Goal: Find specific page/section: Find specific page/section

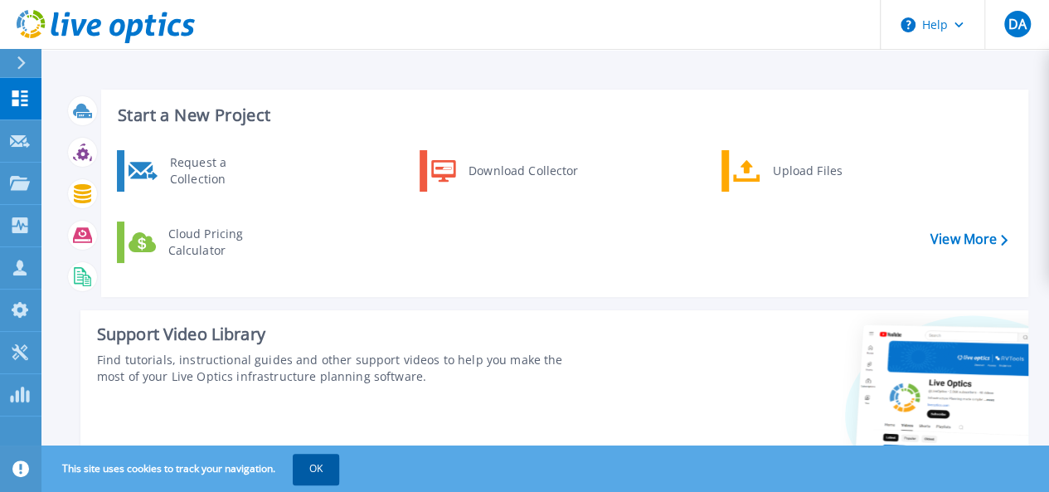
click at [321, 469] on button "OK" at bounding box center [316, 469] width 46 height 30
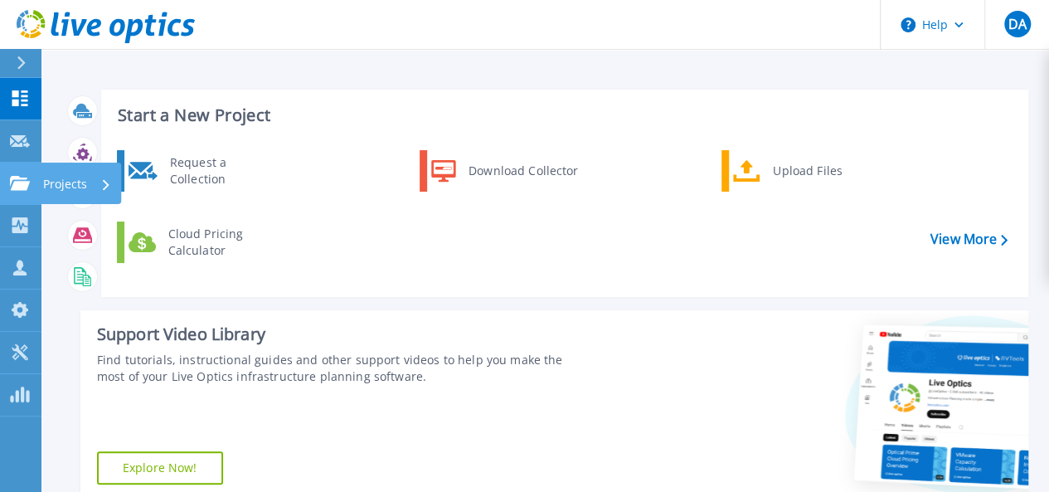
click at [93, 186] on div "Projects" at bounding box center [77, 184] width 68 height 43
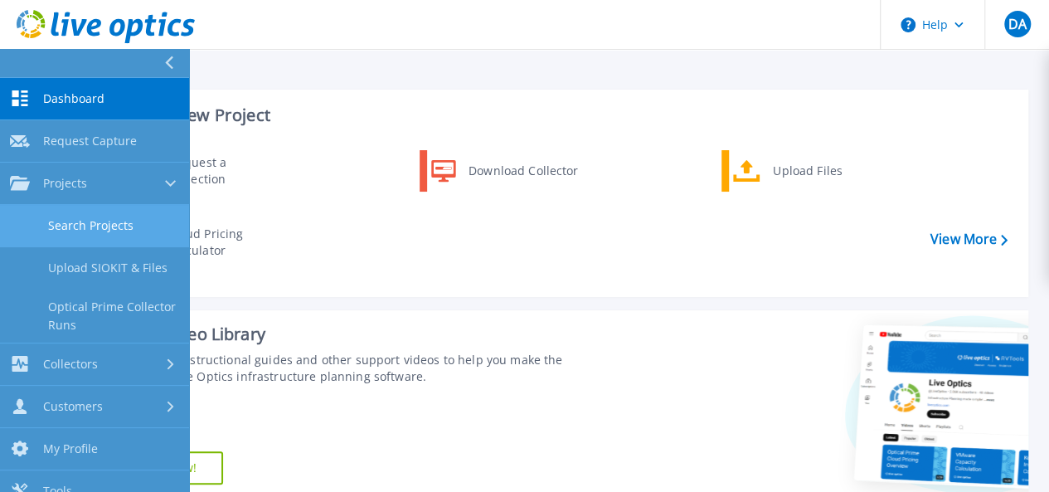
click at [107, 216] on link "Search Projects" at bounding box center [94, 226] width 189 height 42
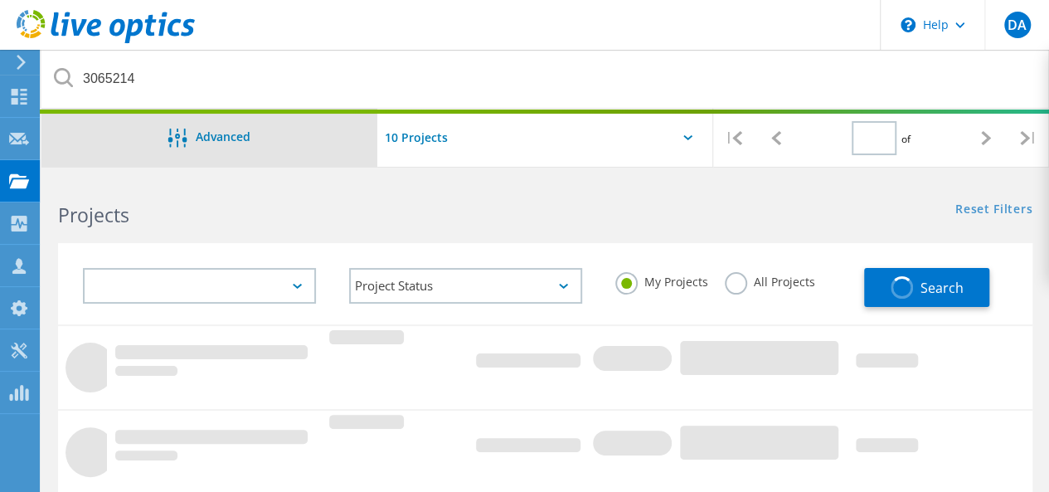
type input "1"
